Goal: Information Seeking & Learning: Learn about a topic

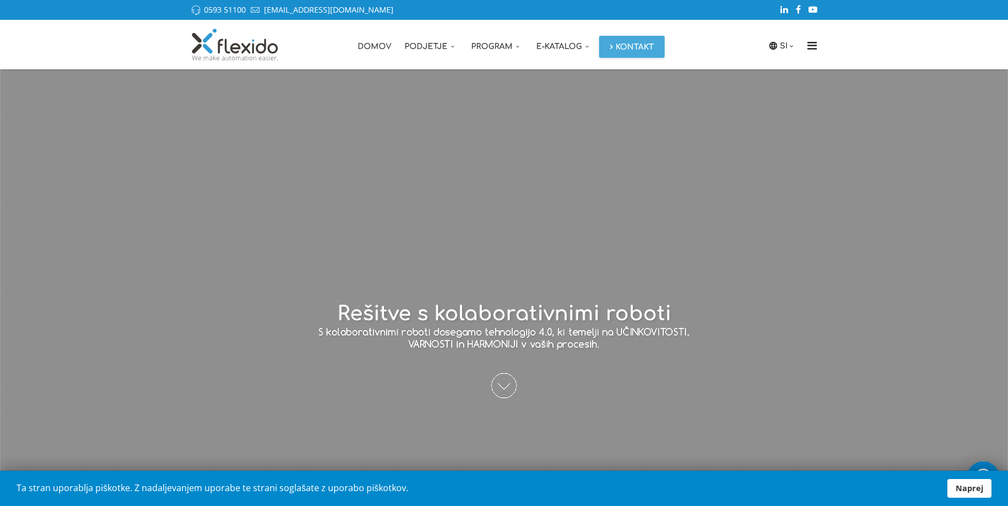
click at [503, 380] on span at bounding box center [503, 385] width 25 height 25
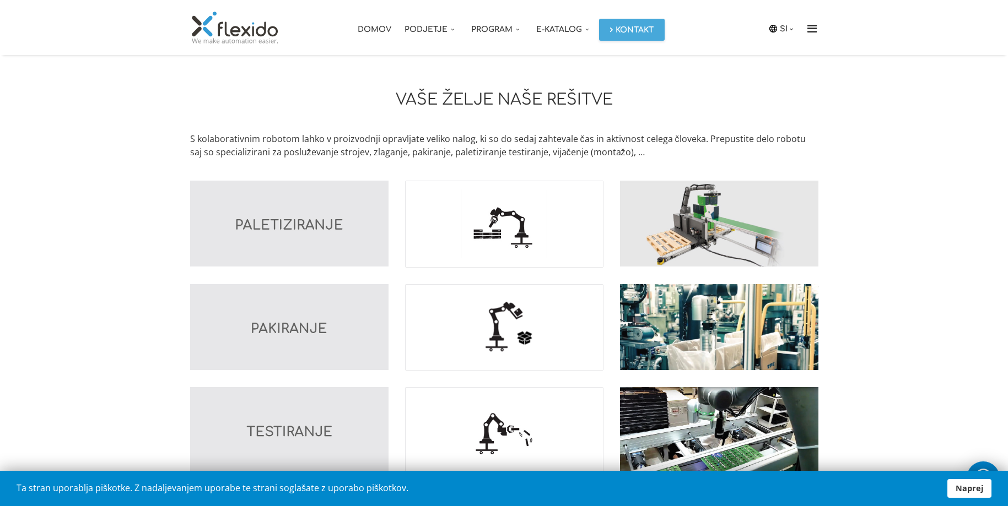
scroll to position [834, 0]
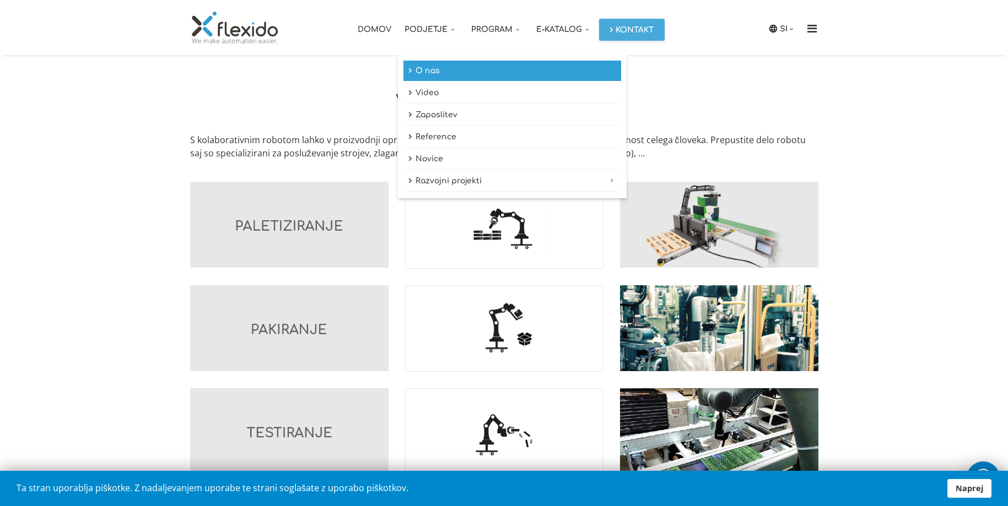
click at [418, 70] on link "O nas" at bounding box center [512, 71] width 218 height 21
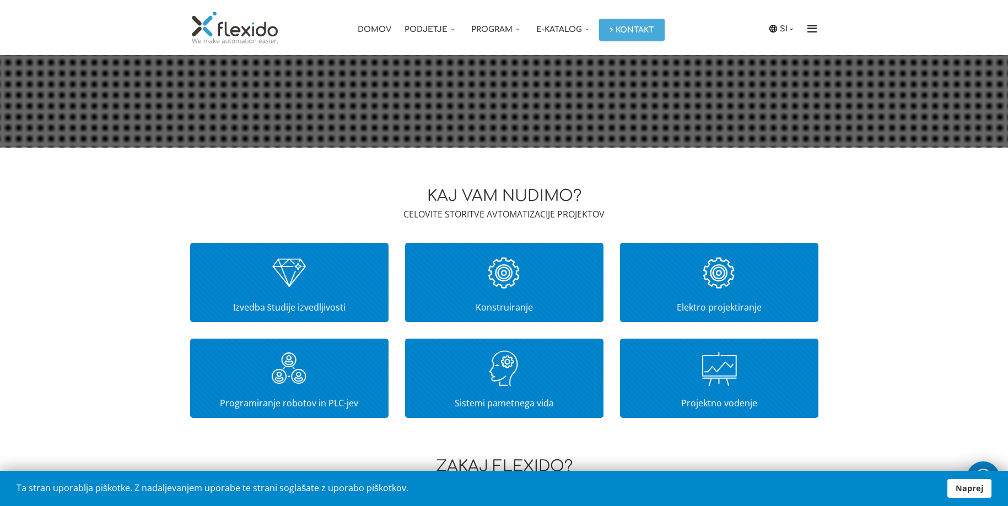
scroll to position [493, 0]
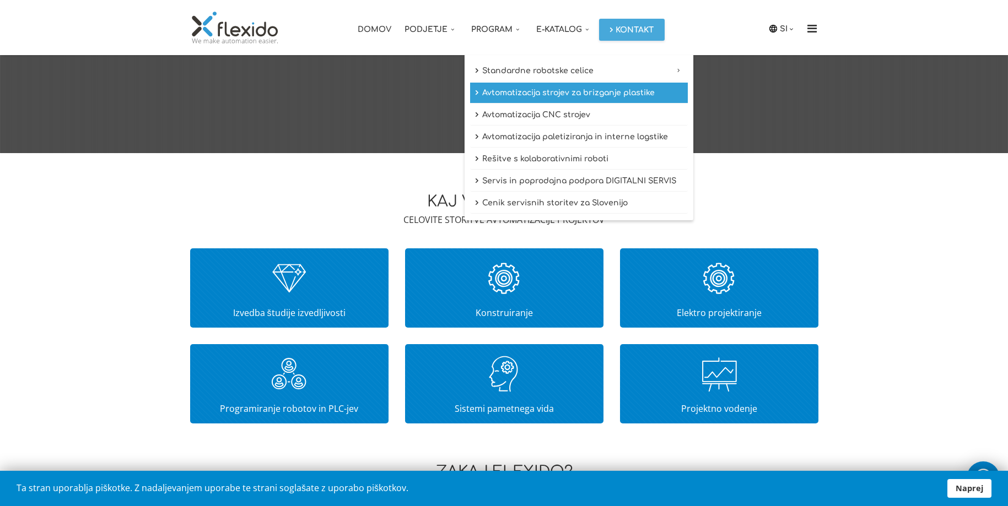
click at [517, 91] on link "Avtomatizacija strojev za brizganje plastike" at bounding box center [579, 93] width 218 height 21
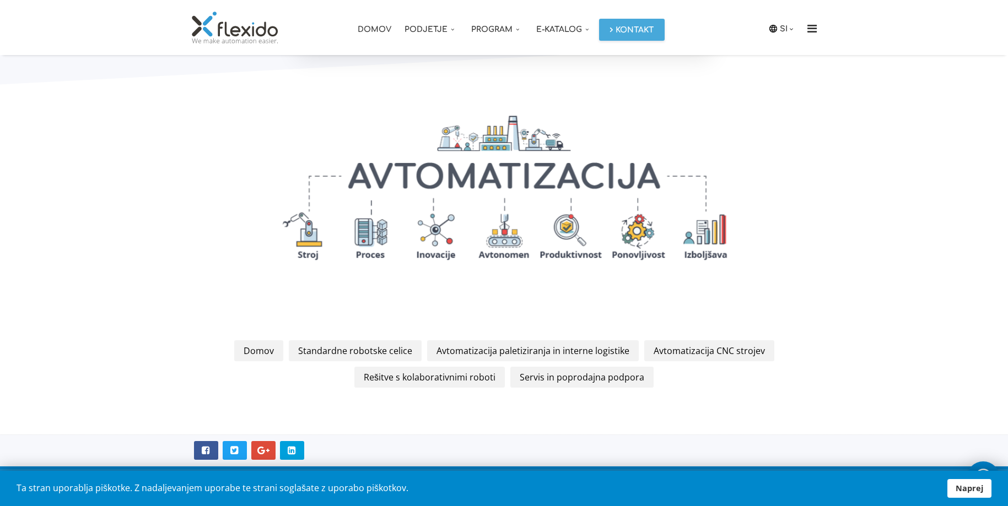
scroll to position [1395, 0]
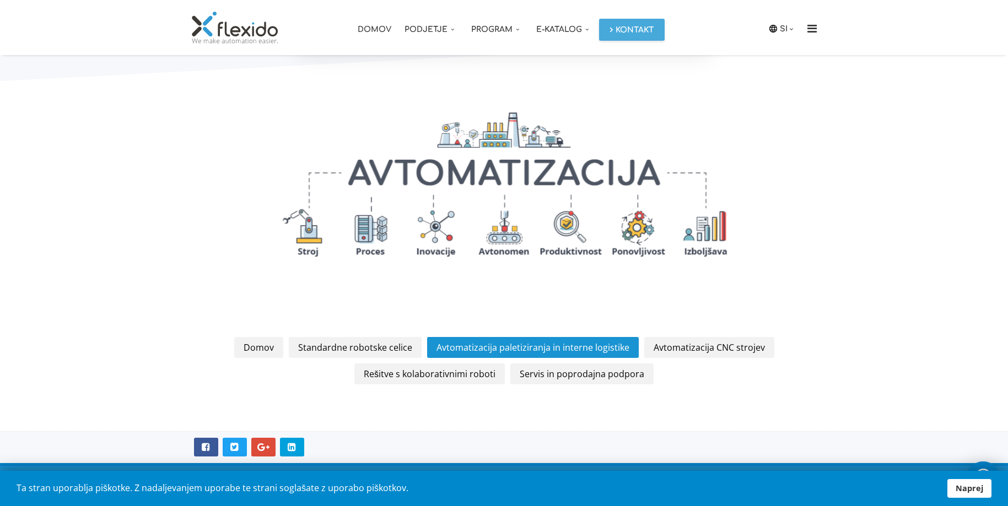
click at [517, 344] on link "Avtomatizacija paletiziranja in interne logistike" at bounding box center [533, 347] width 212 height 21
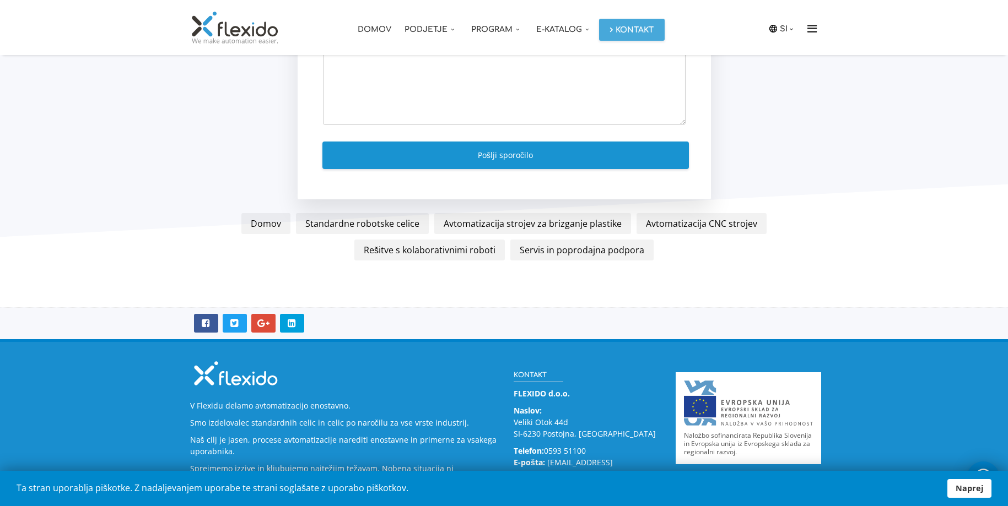
scroll to position [2067, 0]
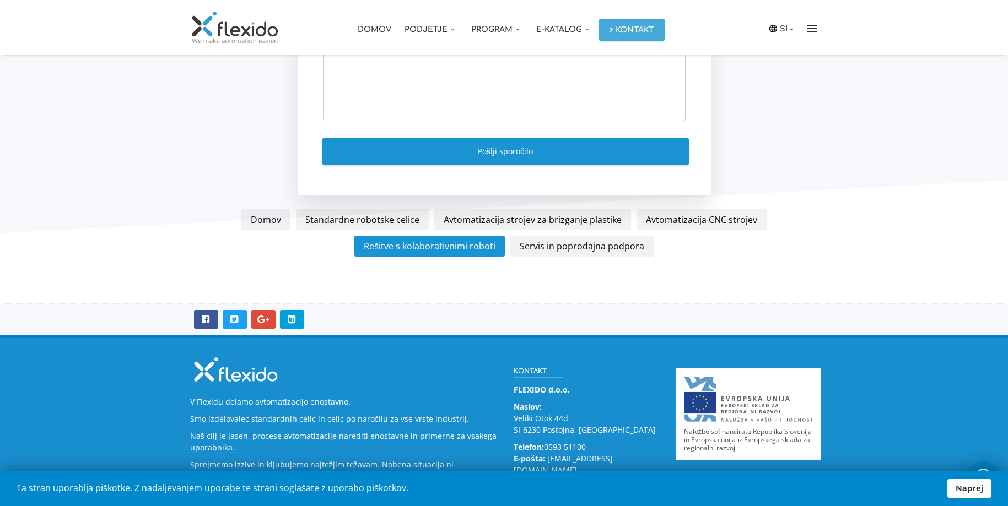
click at [468, 236] on link "Rešitve s kolaborativnimi roboti" at bounding box center [429, 246] width 150 height 21
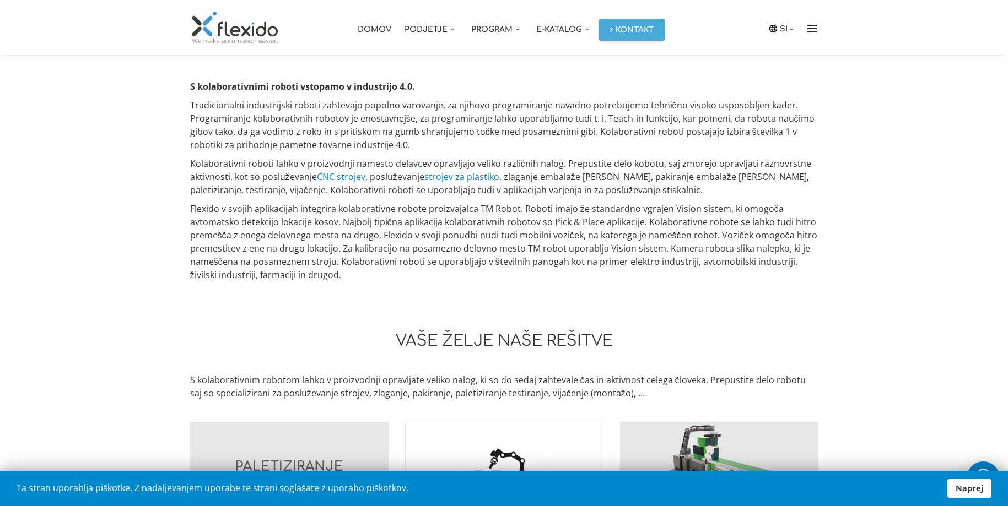
scroll to position [595, 0]
click at [474, 176] on link "strojev za plastiko" at bounding box center [461, 176] width 75 height 12
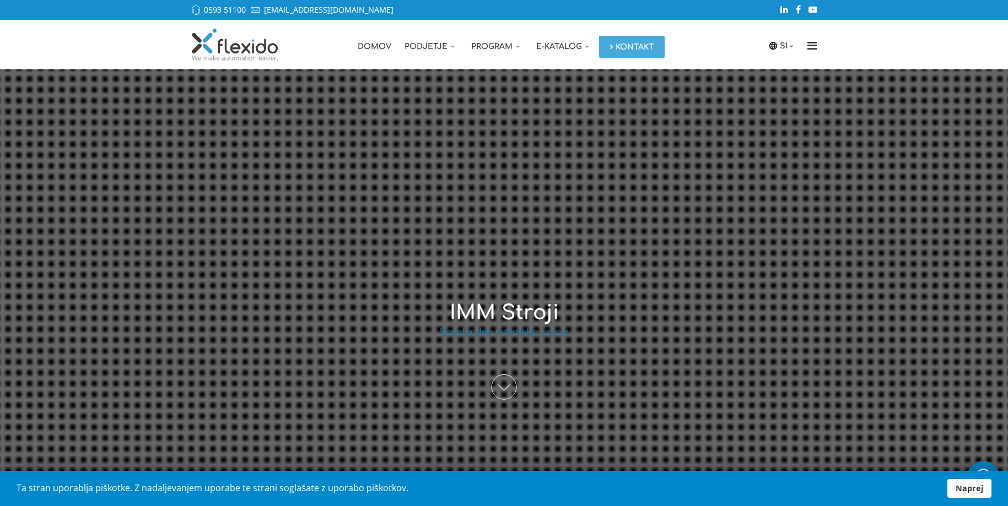
click at [505, 385] on span at bounding box center [503, 387] width 25 height 25
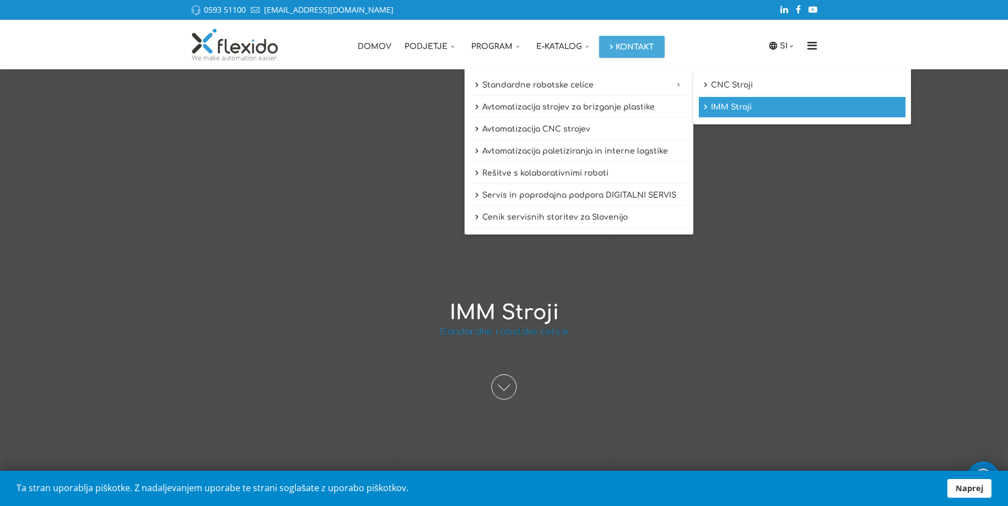
click at [732, 107] on link "IMM Stroji" at bounding box center [802, 107] width 207 height 21
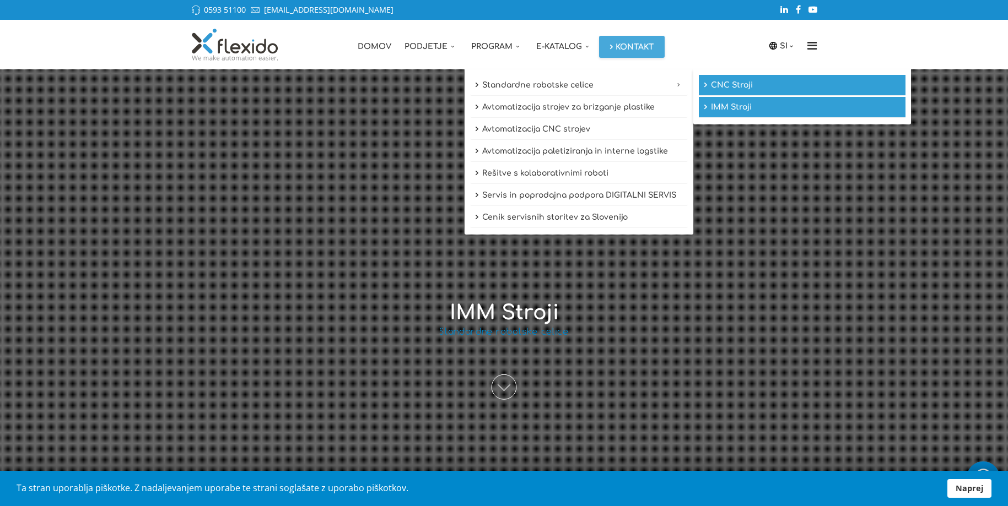
click at [744, 84] on link "CNC Stroji" at bounding box center [802, 85] width 207 height 21
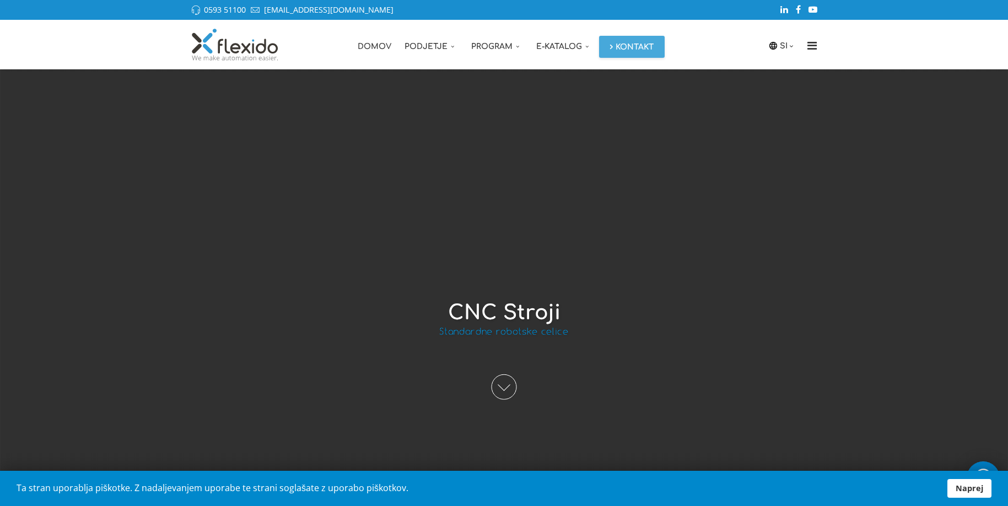
click at [973, 491] on link "Naprej" at bounding box center [969, 488] width 44 height 19
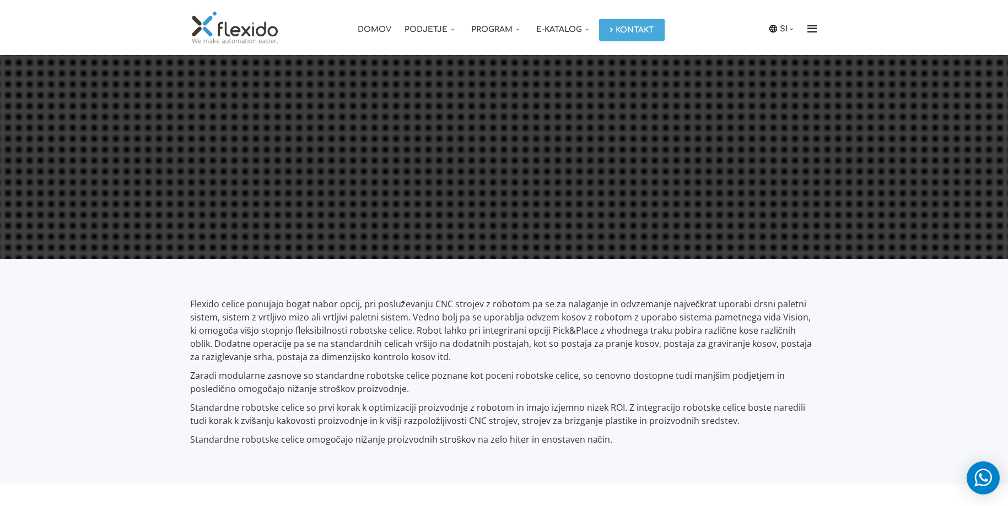
scroll to position [372, 0]
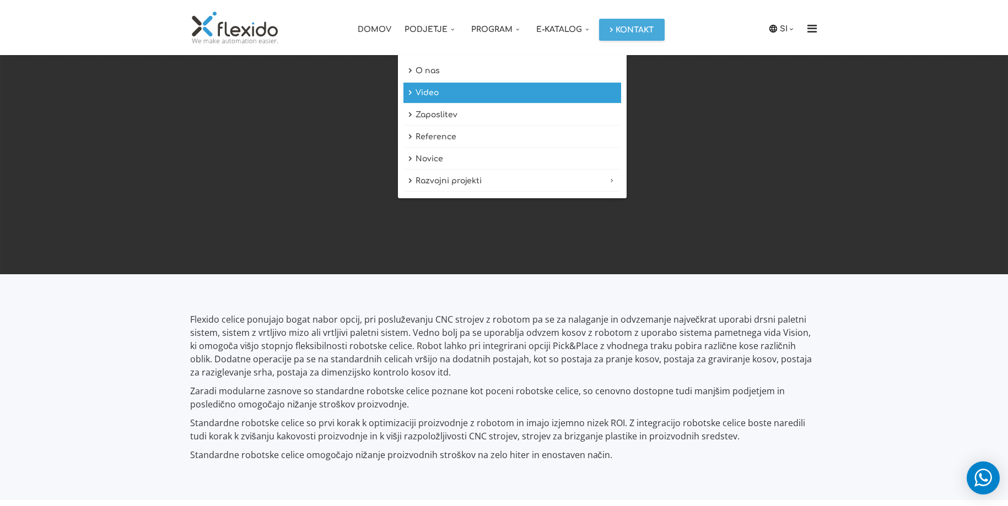
click at [418, 86] on link "Video" at bounding box center [512, 93] width 218 height 21
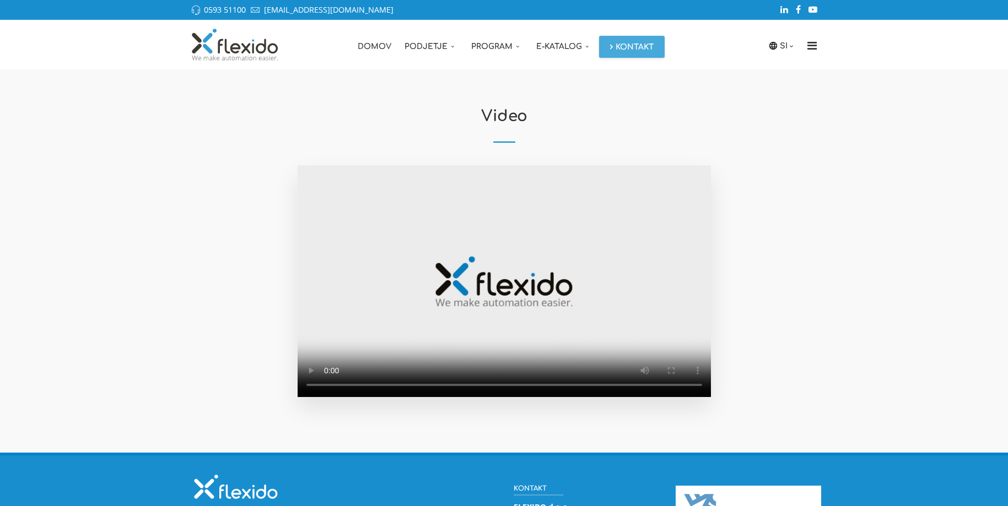
click at [506, 386] on video at bounding box center [504, 281] width 413 height 233
